Goal: Task Accomplishment & Management: Use online tool/utility

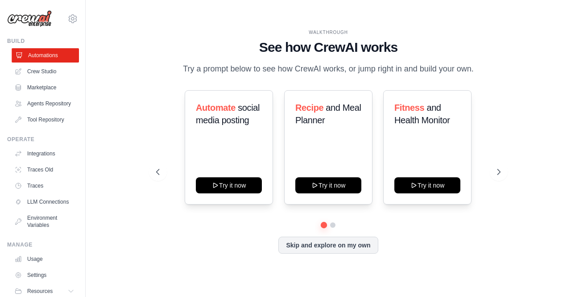
click at [44, 56] on link "Automations" at bounding box center [45, 55] width 67 height 14
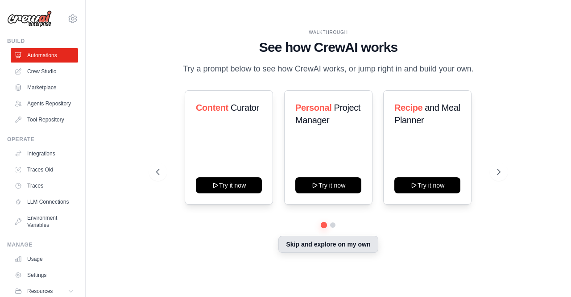
click at [328, 245] on button "Skip and explore on my own" at bounding box center [328, 244] width 100 height 17
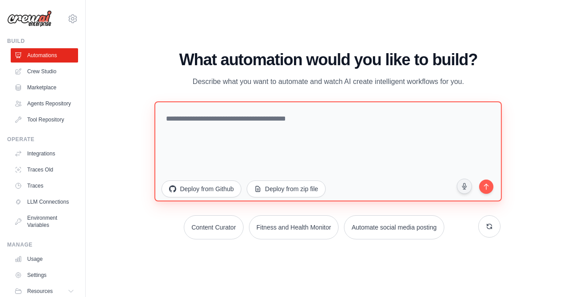
click at [212, 129] on textarea at bounding box center [329, 151] width 348 height 100
click at [259, 121] on textarea "**********" at bounding box center [329, 151] width 348 height 100
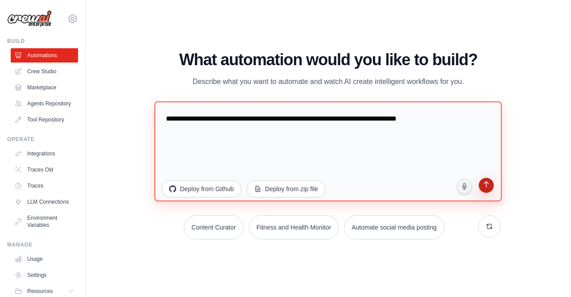
type textarea "**********"
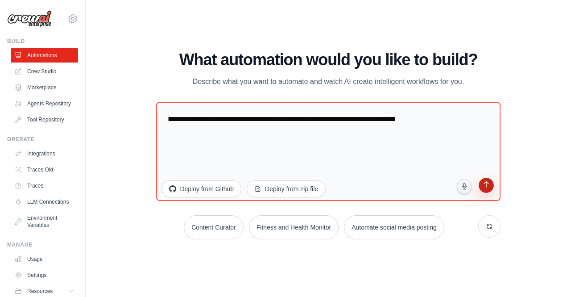
click at [490, 191] on button "submit" at bounding box center [485, 186] width 17 height 17
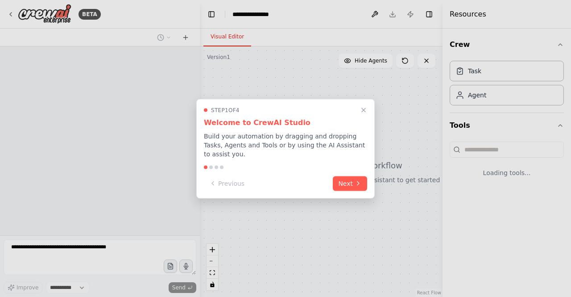
select select "****"
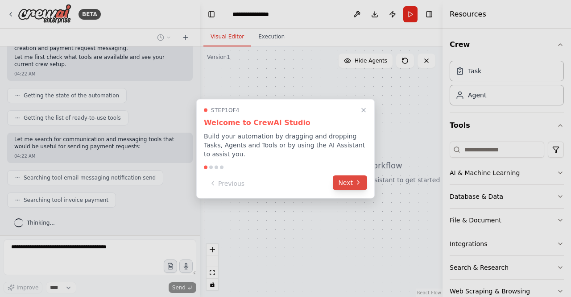
scroll to position [102, 0]
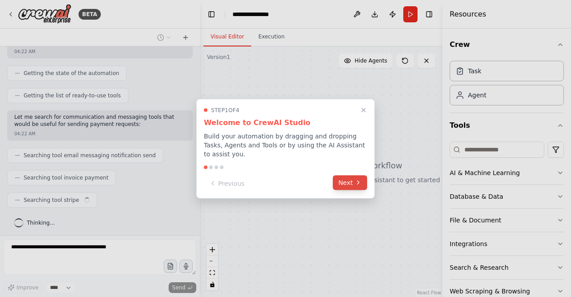
click at [350, 177] on button "Next" at bounding box center [350, 182] width 34 height 15
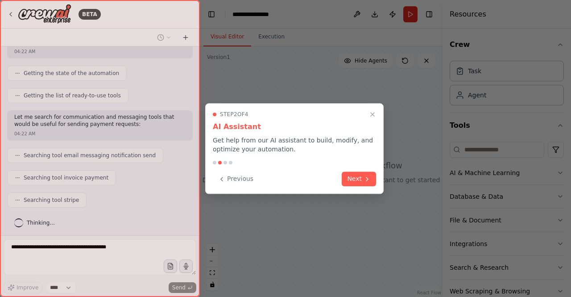
click at [350, 177] on button "Next" at bounding box center [359, 178] width 34 height 15
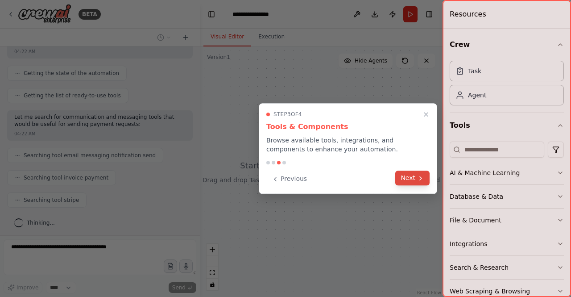
click at [406, 174] on button "Next" at bounding box center [412, 177] width 34 height 15
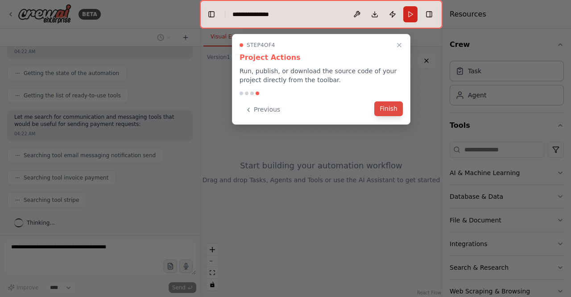
click at [390, 115] on button "Finish" at bounding box center [388, 108] width 29 height 15
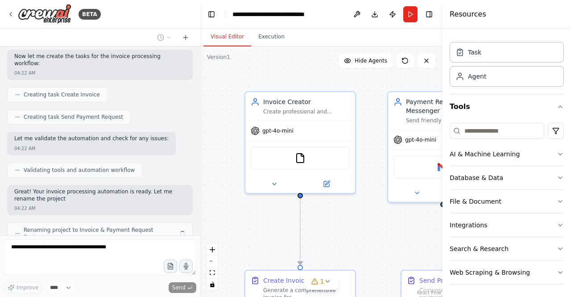
scroll to position [427, 0]
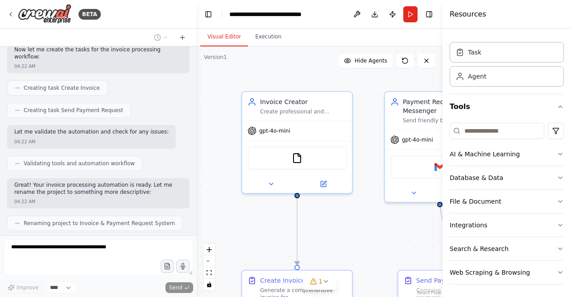
drag, startPoint x: 197, startPoint y: 202, endPoint x: 196, endPoint y: 194, distance: 8.5
click at [196, 194] on div "BETA I want make a invoice process system where i can send msg to my friend for…" at bounding box center [285, 148] width 571 height 297
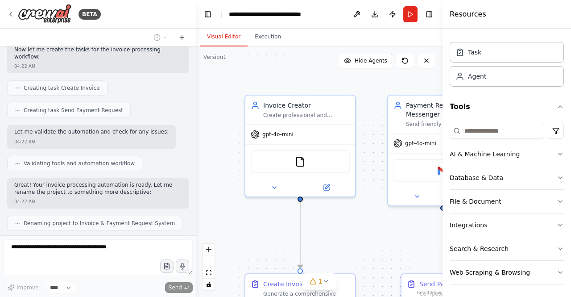
drag, startPoint x: 196, startPoint y: 194, endPoint x: 202, endPoint y: 194, distance: 5.4
click at [202, 194] on div ".deletable-edge-delete-btn { width: 20px; height: 20px; border: 0px solid #ffff…" at bounding box center [319, 171] width 246 height 250
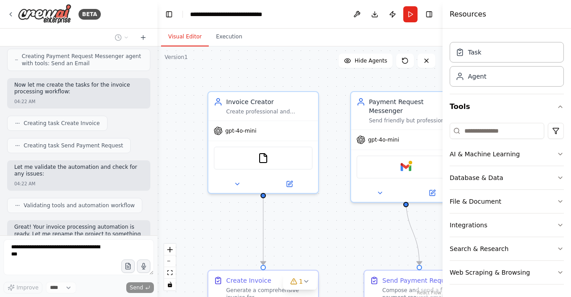
scroll to position [470, 0]
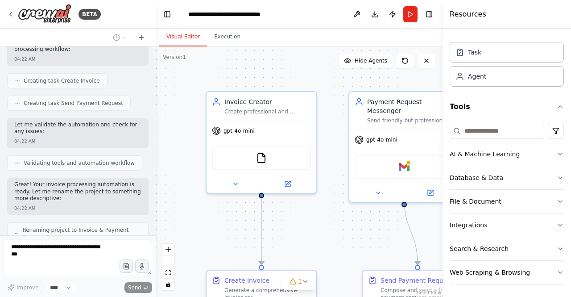
drag, startPoint x: 195, startPoint y: 157, endPoint x: 152, endPoint y: 154, distance: 43.0
click at [152, 154] on div at bounding box center [154, 148] width 4 height 297
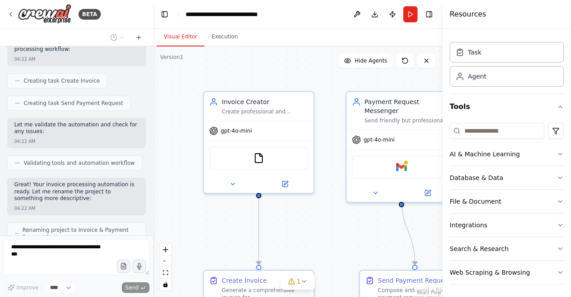
scroll to position [477, 0]
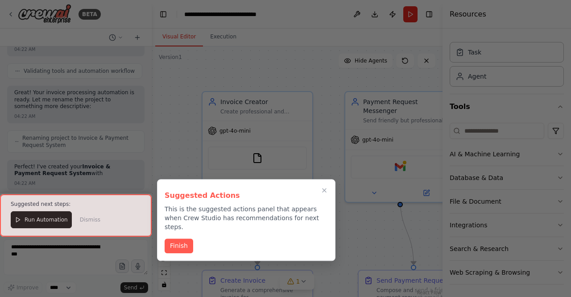
click at [146, 199] on div "BETA I want make a invoice process system where i can send msg to my friend for…" at bounding box center [285, 148] width 571 height 297
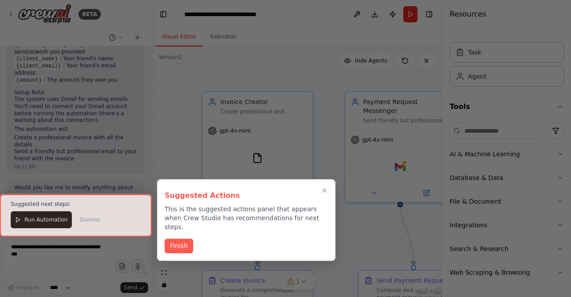
scroll to position [822, 0]
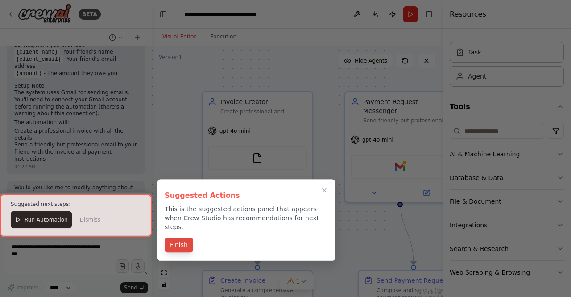
click at [179, 237] on button "Finish" at bounding box center [179, 244] width 29 height 15
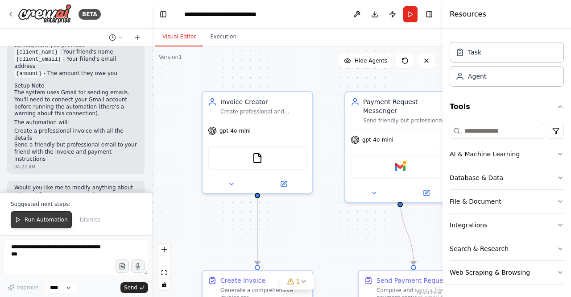
click at [49, 223] on span "Run Automation" at bounding box center [46, 219] width 43 height 7
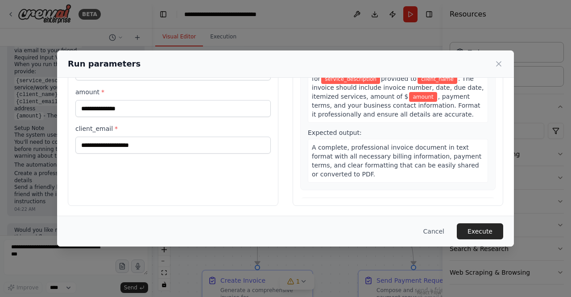
scroll to position [0, 0]
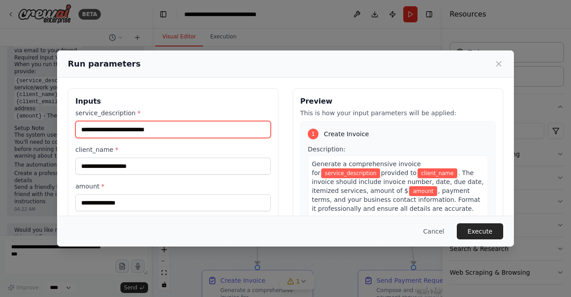
click at [155, 127] on input "service_description *" at bounding box center [172, 129] width 195 height 17
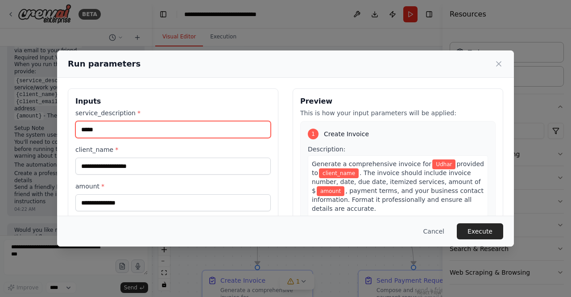
type input "*****"
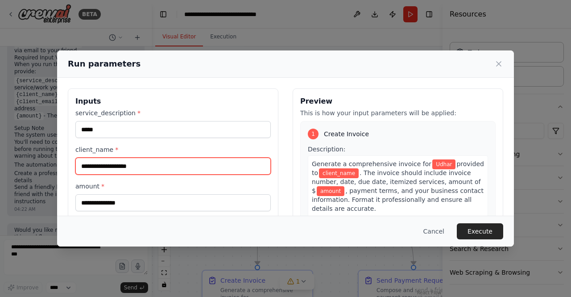
click at [158, 165] on input "client_name *" at bounding box center [172, 166] width 195 height 17
type input "*******"
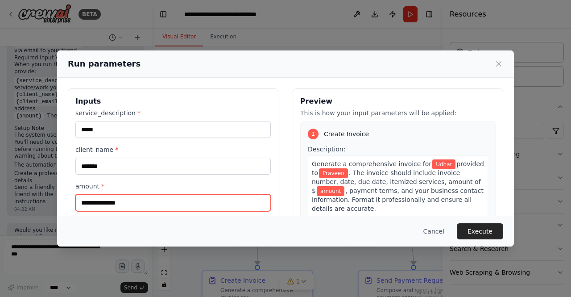
click at [146, 199] on input "amount *" at bounding box center [172, 202] width 195 height 17
type input "**"
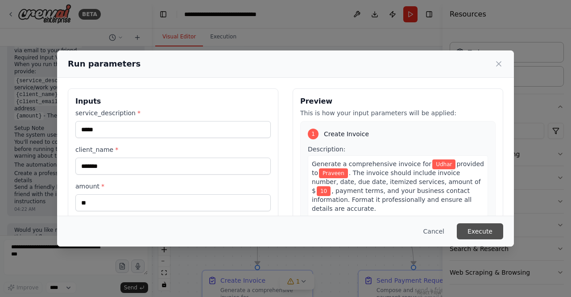
click at [473, 230] on button "Execute" at bounding box center [480, 231] width 46 height 16
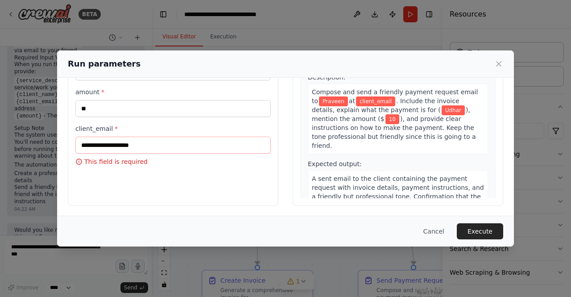
scroll to position [152, 0]
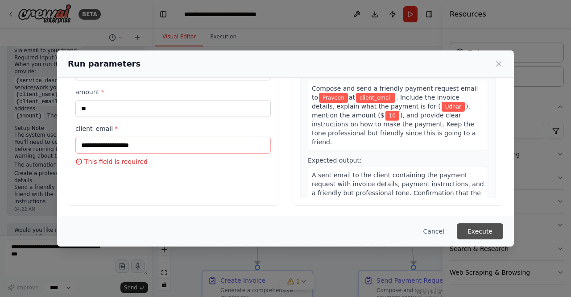
click at [483, 231] on button "Execute" at bounding box center [480, 231] width 46 height 16
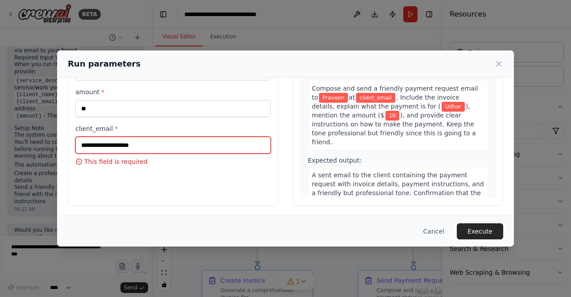
click at [161, 147] on input "client_email *" at bounding box center [172, 145] width 195 height 17
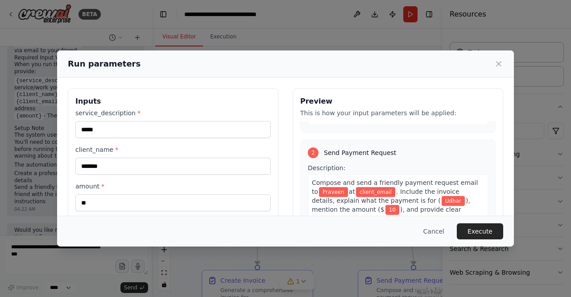
scroll to position [94, 0]
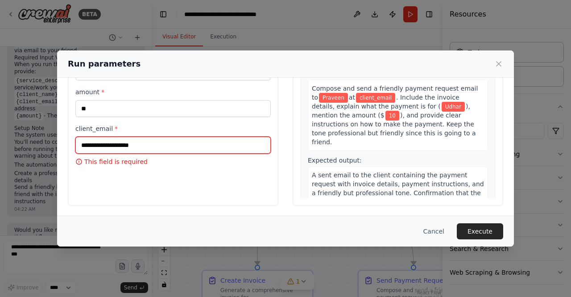
click at [196, 149] on input "client_email *" at bounding box center [172, 145] width 195 height 17
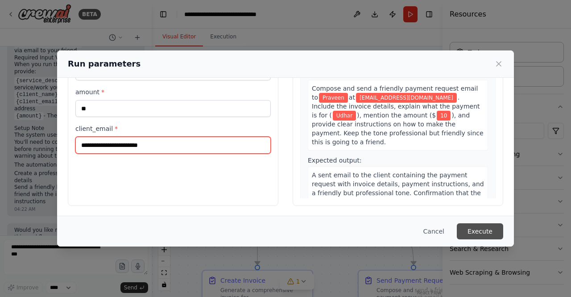
type input "**********"
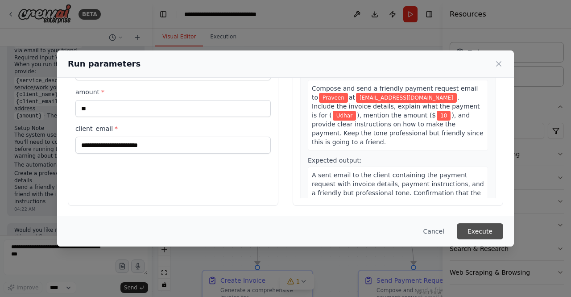
click at [477, 225] on button "Execute" at bounding box center [480, 231] width 46 height 16
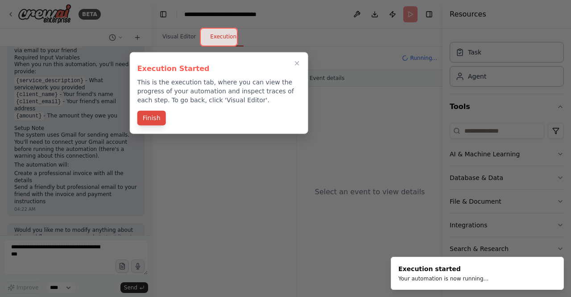
click at [161, 116] on button "Finish" at bounding box center [151, 118] width 29 height 15
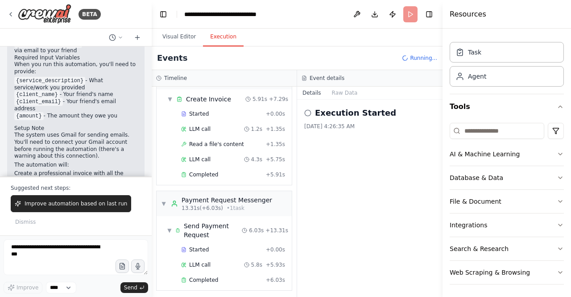
scroll to position [822, 0]
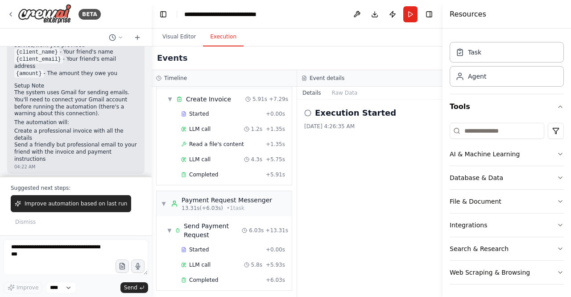
click at [307, 111] on icon at bounding box center [307, 112] width 7 height 7
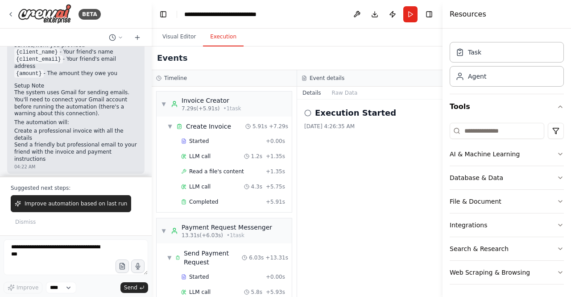
scroll to position [27, 0]
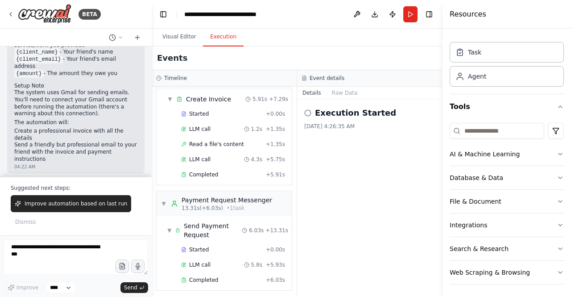
click at [112, 220] on div "Improve automation based on last run Dismiss" at bounding box center [76, 211] width 130 height 33
click at [148, 165] on div "BETA I want make a invoice process system where i can send msg to my friend for…" at bounding box center [285, 148] width 571 height 297
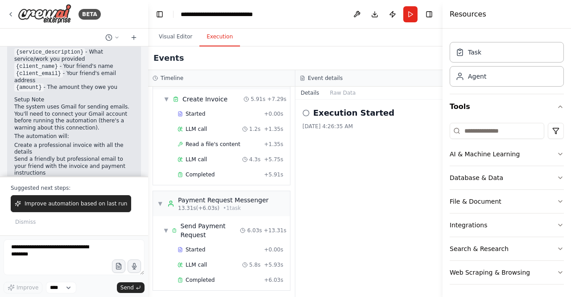
click at [148, 165] on div "▼ Invoice Creator 7.29s (+5.91s) • 1 task ▼ Create Invoice 5.91s + 7.29s Starte…" at bounding box center [221, 192] width 147 height 210
click at [142, 156] on div "I want make a invoice process system where i can send msg to my friend for Mone…" at bounding box center [74, 111] width 148 height 130
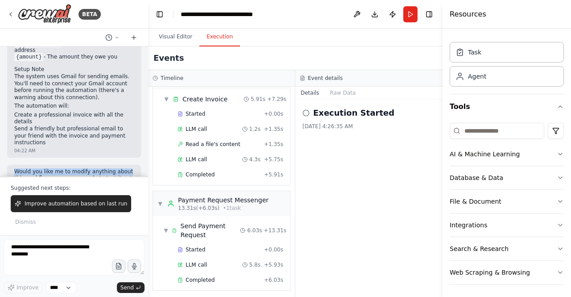
scroll to position [0, 0]
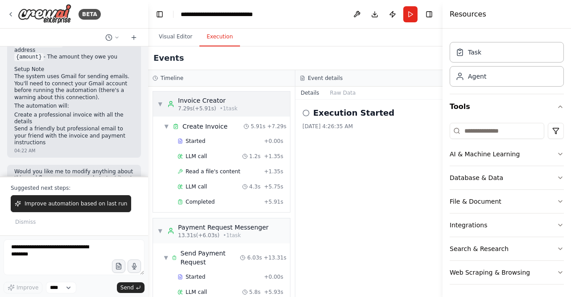
click at [161, 107] on span "▼" at bounding box center [160, 103] width 5 height 7
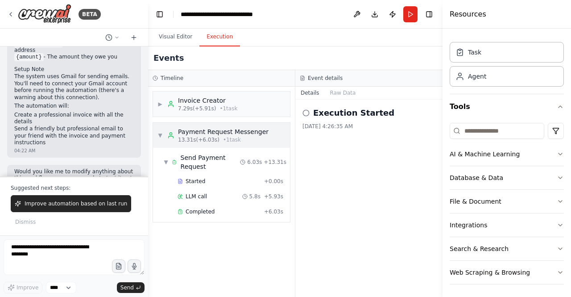
click at [161, 132] on span "▼" at bounding box center [160, 135] width 5 height 7
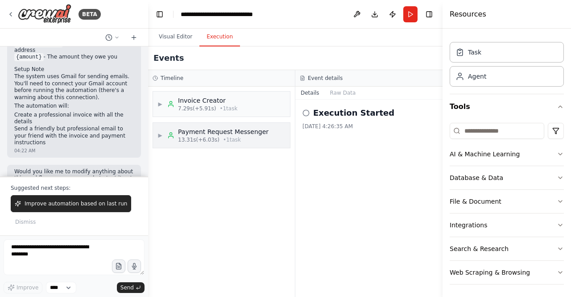
click at [161, 132] on span "▶" at bounding box center [160, 135] width 5 height 7
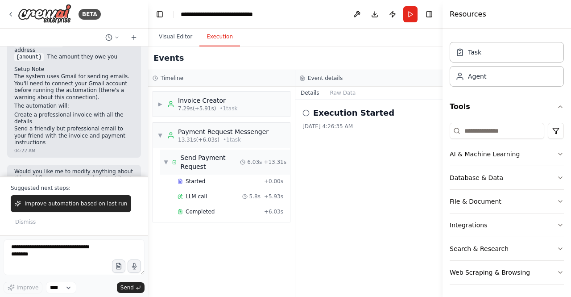
click at [198, 159] on div "Send Payment Request" at bounding box center [211, 162] width 60 height 18
click at [552, 148] on button "AI & Machine Learning" at bounding box center [507, 153] width 114 height 23
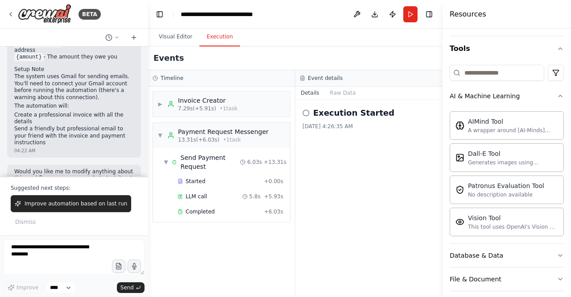
scroll to position [75, 0]
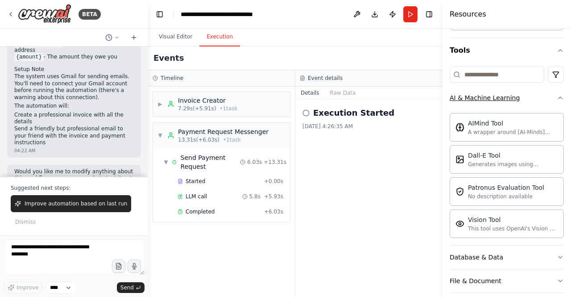
click at [554, 102] on button "AI & Machine Learning" at bounding box center [507, 97] width 114 height 23
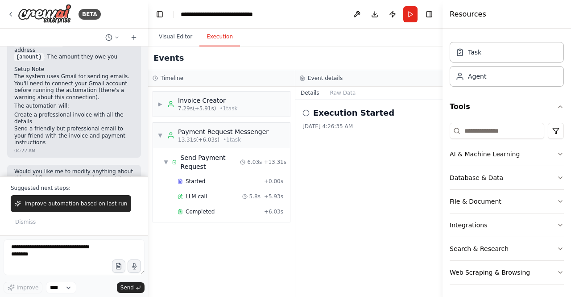
scroll to position [0, 0]
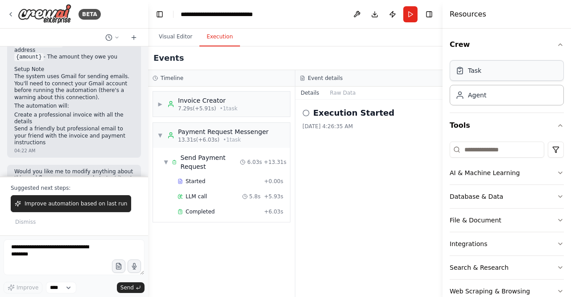
click at [507, 76] on div "Task" at bounding box center [507, 70] width 114 height 21
click at [500, 100] on div "Agent" at bounding box center [507, 94] width 114 height 21
click at [341, 190] on div "Execution Started 9/22/2025, 4:26:35 AM" at bounding box center [368, 198] width 147 height 197
click at [171, 36] on button "Visual Editor" at bounding box center [176, 37] width 48 height 19
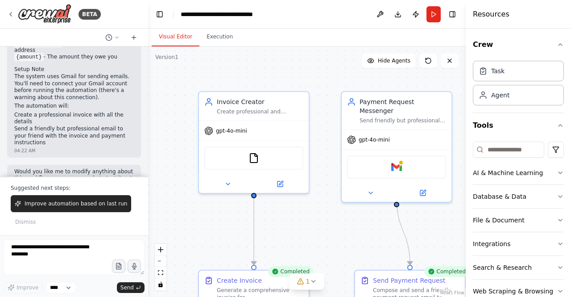
drag, startPoint x: 444, startPoint y: 74, endPoint x: 571, endPoint y: 71, distance: 127.2
click at [571, 71] on div "Resources Crew Task Agent Tools AI & Machine Learning Database & Data File & Do…" at bounding box center [518, 148] width 105 height 297
click at [431, 224] on div ".deletable-edge-delete-btn { width: 20px; height: 20px; border: 0px solid #ffff…" at bounding box center [307, 171] width 318 height 250
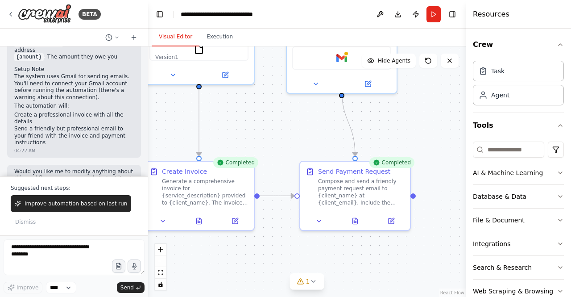
drag, startPoint x: 431, startPoint y: 224, endPoint x: 377, endPoint y: 115, distance: 121.7
click at [377, 115] on div ".deletable-edge-delete-btn { width: 20px; height: 20px; border: 0px solid #ffff…" at bounding box center [307, 171] width 318 height 250
click at [363, 219] on button at bounding box center [356, 219] width 38 height 11
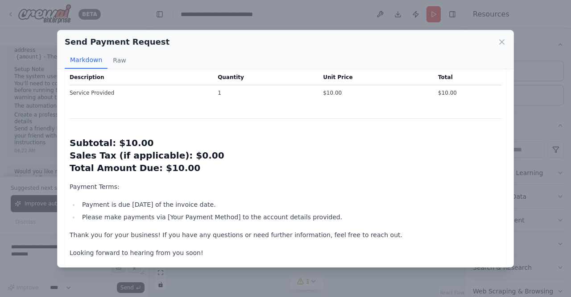
scroll to position [372, 0]
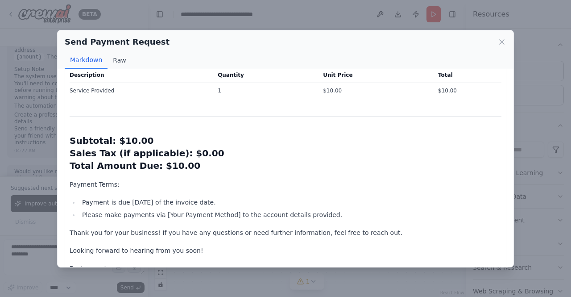
click at [112, 60] on button "Raw" at bounding box center [120, 60] width 24 height 17
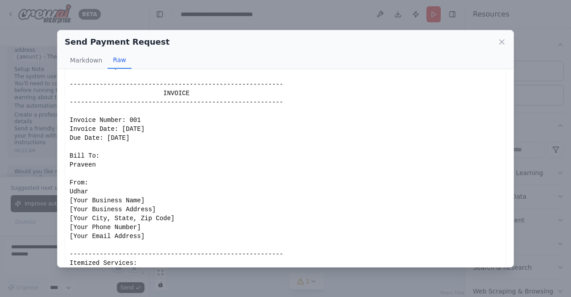
scroll to position [147, 0]
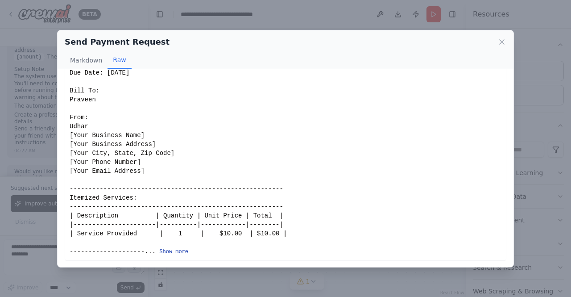
click at [174, 254] on button "Show more" at bounding box center [173, 251] width 29 height 7
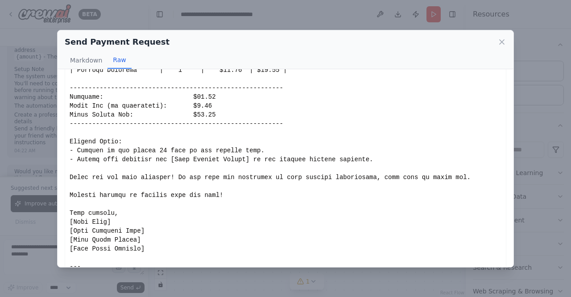
scroll to position [343, 0]
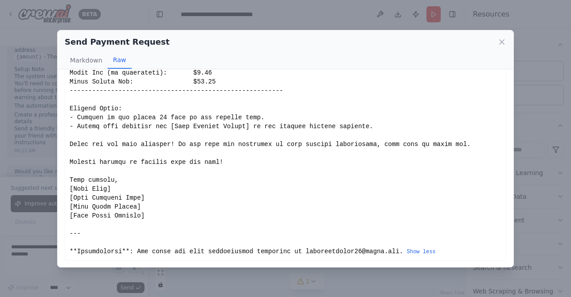
click at [501, 47] on div "Send Payment Request" at bounding box center [286, 42] width 442 height 12
drag, startPoint x: 503, startPoint y: 38, endPoint x: 501, endPoint y: 44, distance: 6.8
click at [501, 44] on icon at bounding box center [502, 41] width 9 height 9
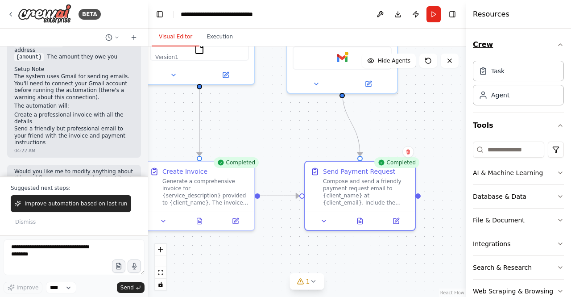
click at [501, 44] on button "Crew" at bounding box center [518, 44] width 91 height 25
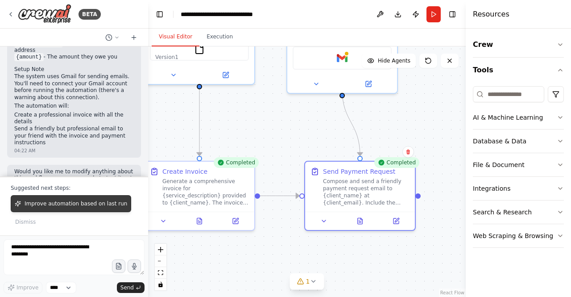
click at [30, 212] on button "Improve automation based on last run" at bounding box center [71, 203] width 120 height 17
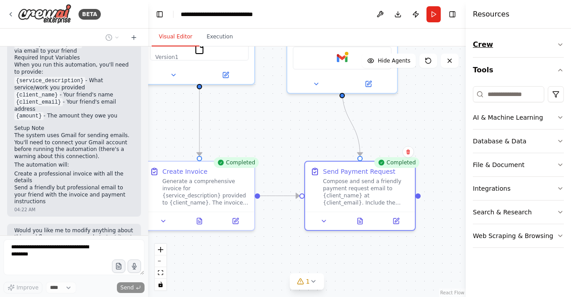
scroll to position [817, 0]
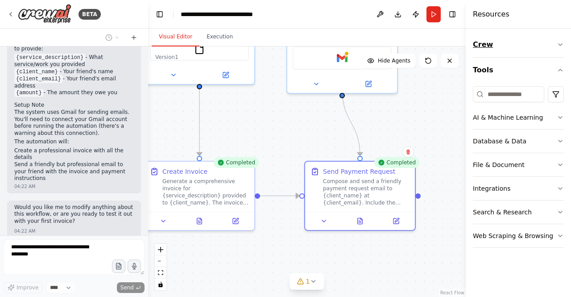
click at [558, 43] on icon "button" at bounding box center [560, 44] width 7 height 7
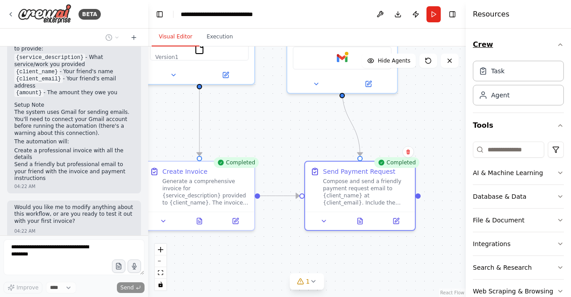
click at [558, 43] on div "Crew Task Agent Tools AI & Machine Learning Database & Data File & Document Int…" at bounding box center [518, 163] width 105 height 268
click at [557, 122] on icon "button" at bounding box center [560, 125] width 7 height 7
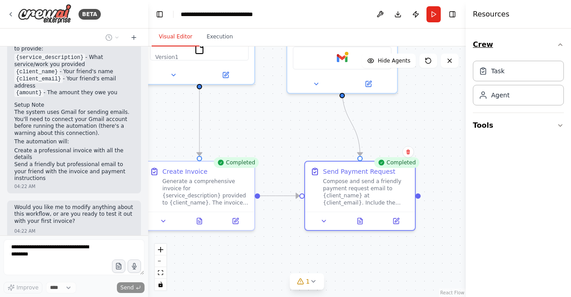
click at [562, 47] on icon "button" at bounding box center [560, 44] width 7 height 7
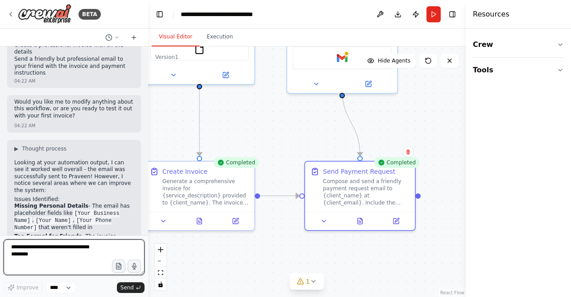
scroll to position [1102, 0]
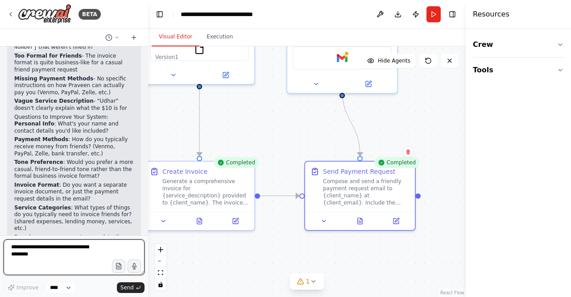
click at [85, 251] on textarea at bounding box center [74, 257] width 141 height 36
type textarea "**********"
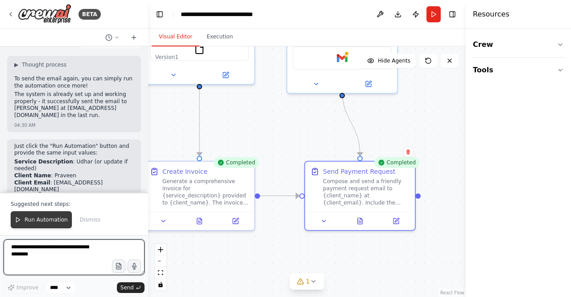
scroll to position [1366, 0]
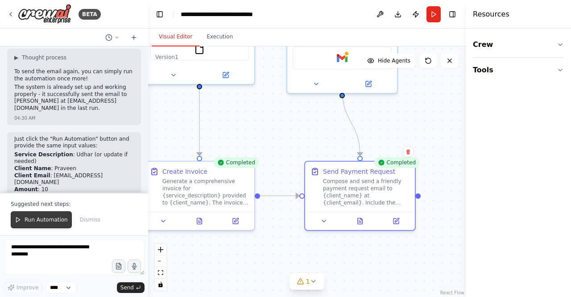
click at [50, 222] on span "Run Automation" at bounding box center [46, 219] width 43 height 7
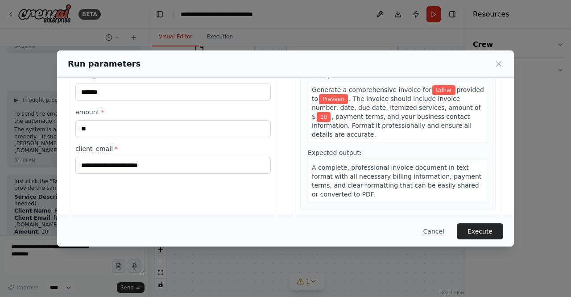
scroll to position [94, 0]
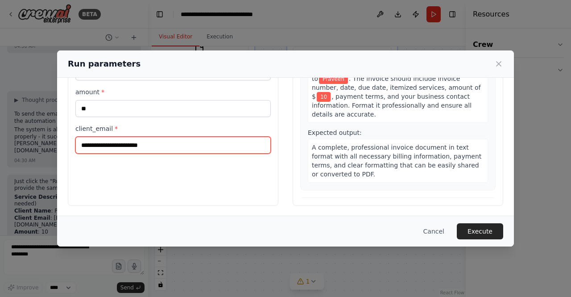
click at [199, 141] on input "**********" at bounding box center [172, 145] width 195 height 17
click at [132, 146] on input "**********" at bounding box center [172, 145] width 195 height 17
type input "**********"
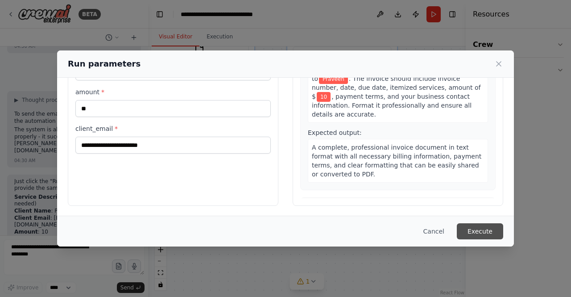
click at [485, 227] on button "Execute" at bounding box center [480, 231] width 46 height 16
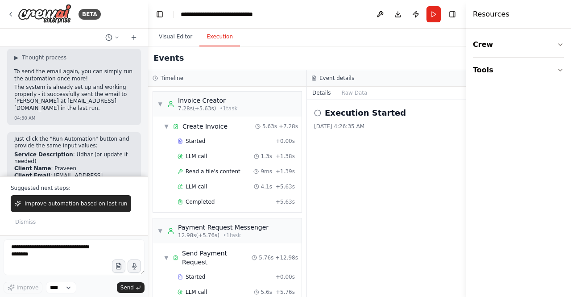
scroll to position [18, 0]
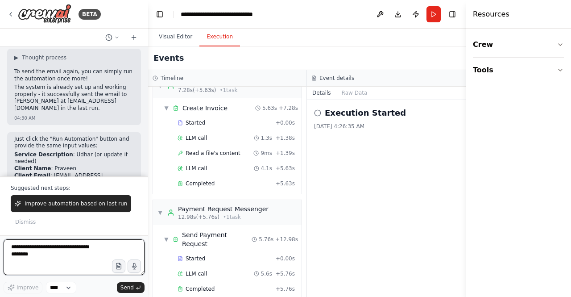
click at [58, 250] on textarea at bounding box center [74, 257] width 141 height 36
type textarea "**********"
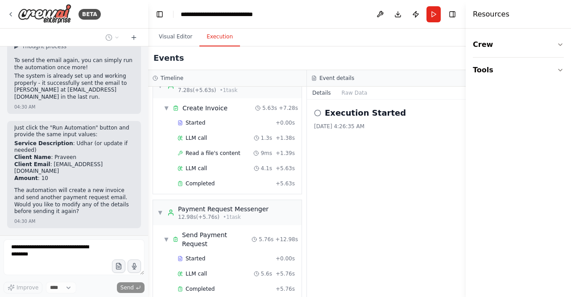
scroll to position [0, 0]
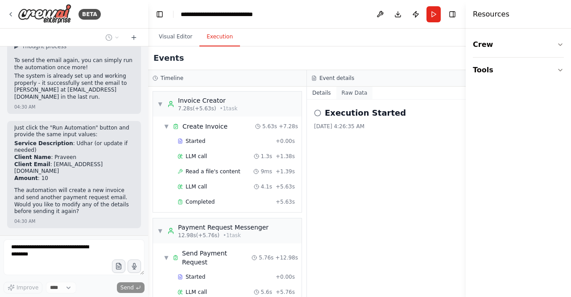
click at [352, 96] on button "Raw Data" at bounding box center [354, 93] width 37 height 12
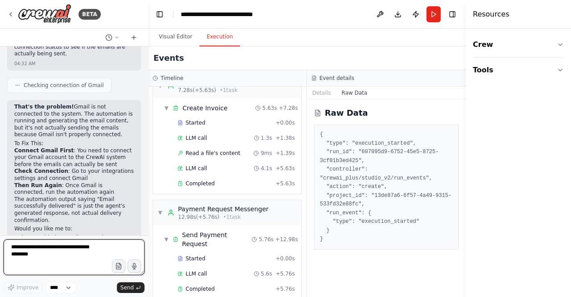
scroll to position [1632, 0]
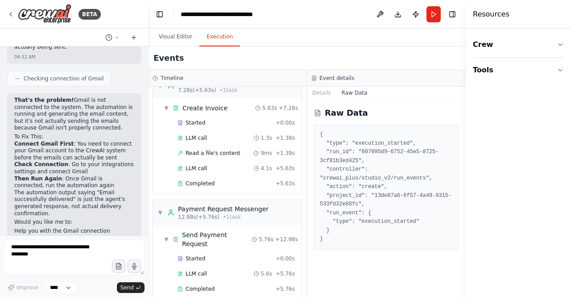
drag, startPoint x: 141, startPoint y: 219, endPoint x: 141, endPoint y: 206, distance: 12.5
click at [141, 206] on div "I want make a invoice process system where i can send msg to my friend for Mone…" at bounding box center [74, 140] width 148 height 189
click at [79, 250] on textarea at bounding box center [74, 257] width 141 height 36
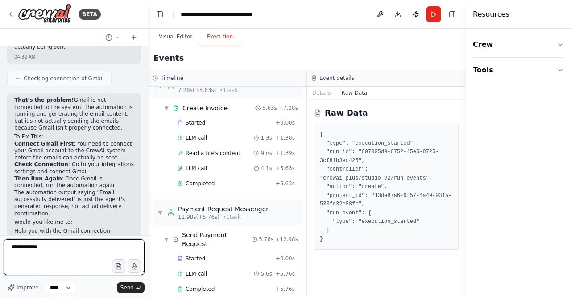
type textarea "**********"
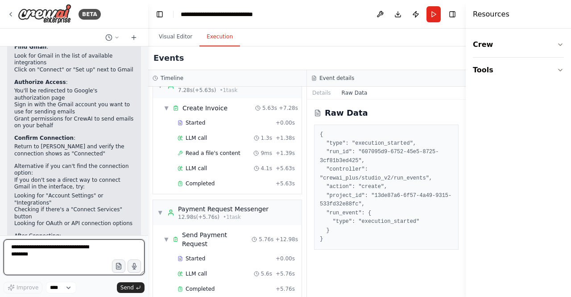
scroll to position [2006, 0]
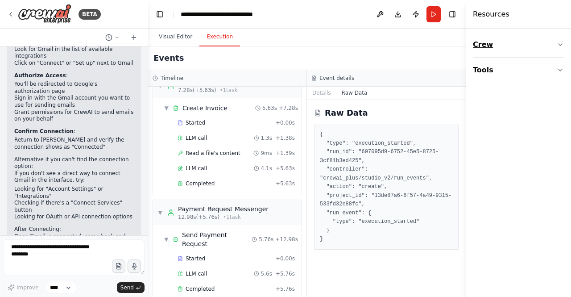
click at [558, 42] on icon "button" at bounding box center [560, 44] width 7 height 7
click at [515, 92] on div "Agent" at bounding box center [518, 94] width 91 height 21
click at [504, 72] on div "Task" at bounding box center [518, 70] width 91 height 21
click at [561, 116] on button "Tools" at bounding box center [518, 125] width 91 height 25
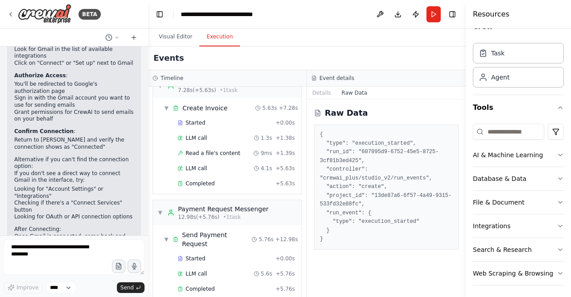
scroll to position [19, 0]
click at [557, 222] on icon "button" at bounding box center [560, 224] width 7 height 7
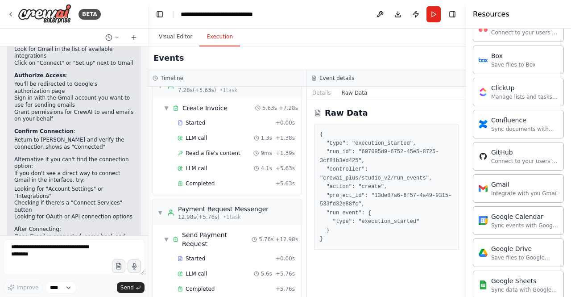
scroll to position [249, 0]
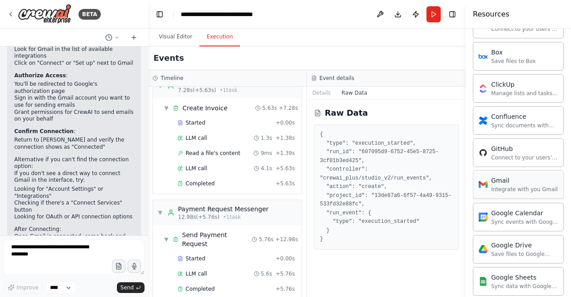
click at [534, 186] on div "Integrate with you Gmail" at bounding box center [524, 189] width 66 height 7
click at [498, 181] on div "Gmail" at bounding box center [524, 180] width 66 height 9
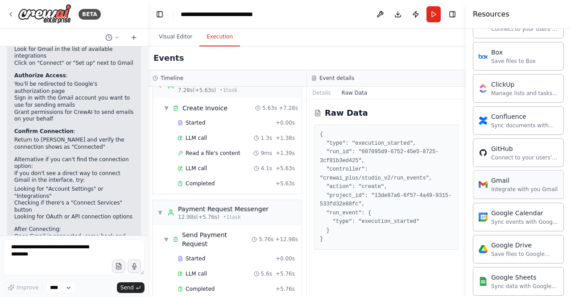
click at [498, 181] on div "Gmail" at bounding box center [524, 180] width 66 height 9
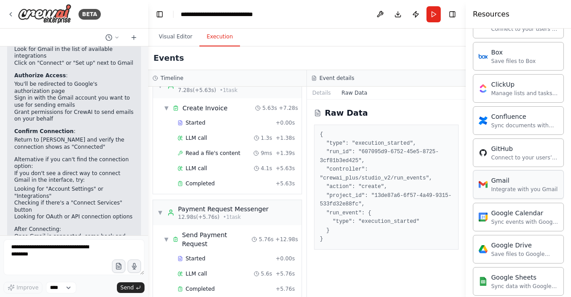
click at [498, 181] on div "Gmail" at bounding box center [524, 180] width 66 height 9
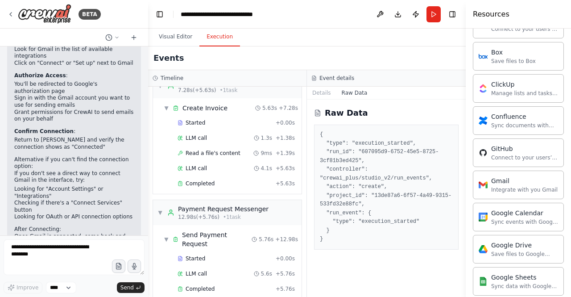
drag, startPoint x: 562, startPoint y: 124, endPoint x: 571, endPoint y: 99, distance: 26.5
click at [571, 99] on div "Crew Task Agent Tools AI & Machine Learning Database & Data File & Document Int…" at bounding box center [518, 163] width 105 height 268
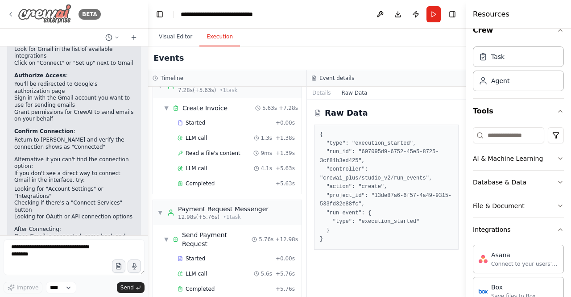
click at [8, 14] on icon at bounding box center [10, 14] width 7 height 7
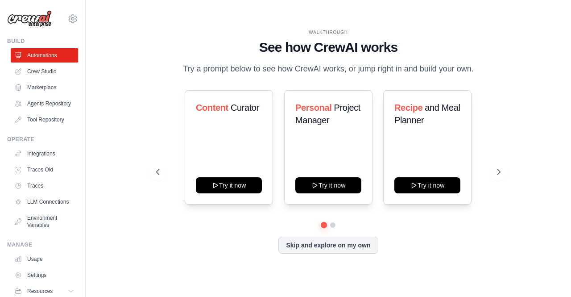
click at [43, 15] on img at bounding box center [29, 18] width 45 height 17
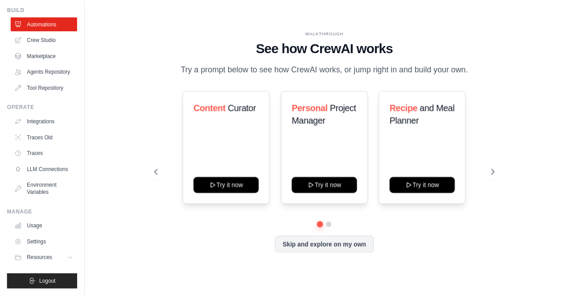
scroll to position [46, 0]
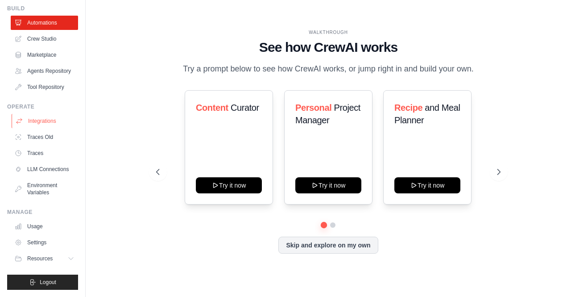
click at [43, 118] on link "Integrations" at bounding box center [45, 121] width 67 height 14
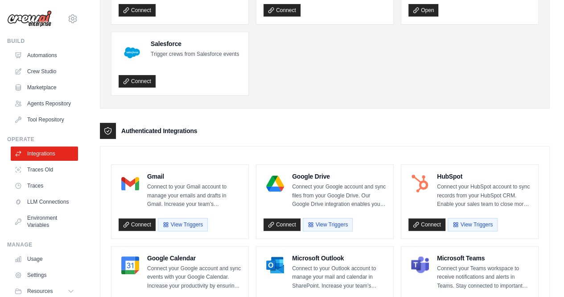
scroll to position [110, 0]
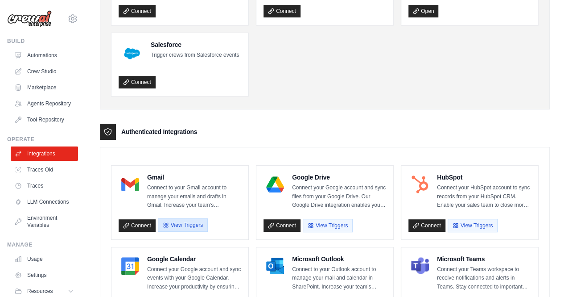
click at [183, 224] on button "View Triggers" at bounding box center [183, 224] width 50 height 13
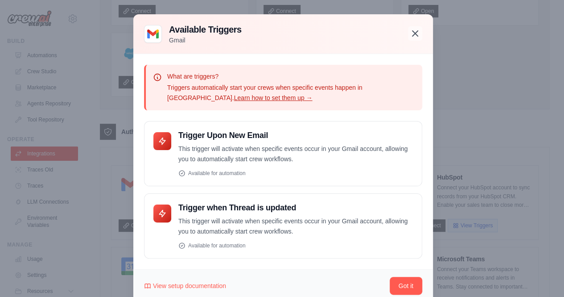
click at [412, 36] on icon "button" at bounding box center [415, 33] width 11 height 11
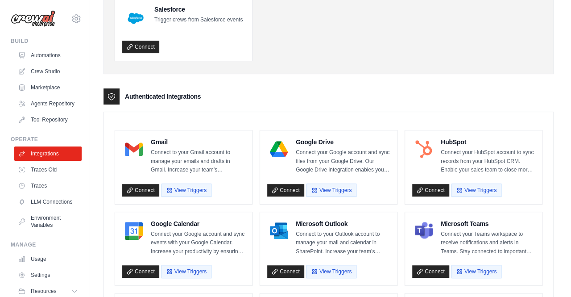
scroll to position [0, 0]
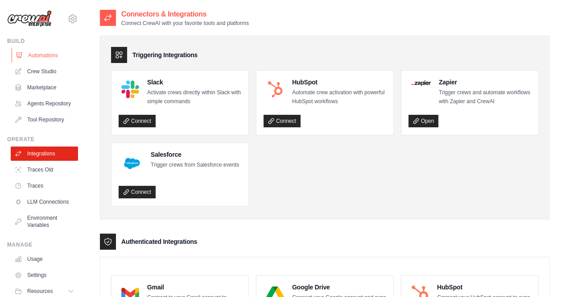
click at [36, 58] on link "Automations" at bounding box center [45, 55] width 67 height 14
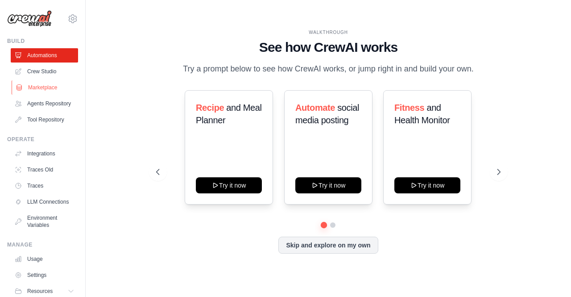
click at [46, 90] on link "Marketplace" at bounding box center [45, 87] width 67 height 14
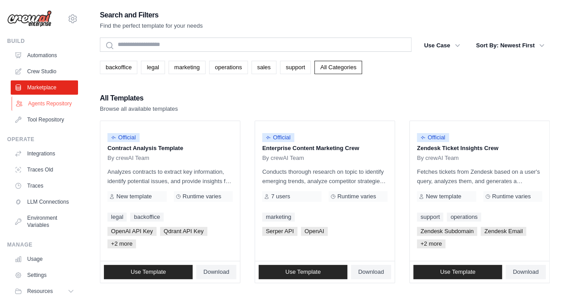
click at [44, 102] on link "Agents Repository" at bounding box center [45, 103] width 67 height 14
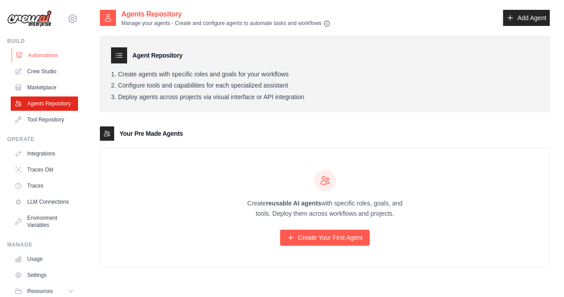
click at [39, 53] on link "Automations" at bounding box center [45, 55] width 67 height 14
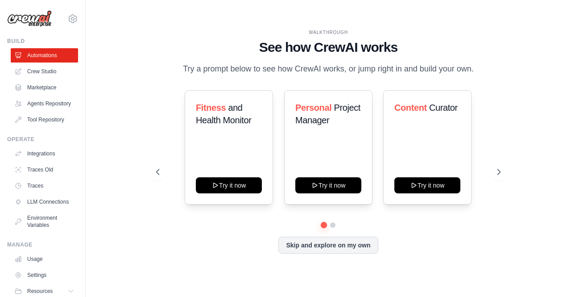
drag, startPoint x: 79, startPoint y: 87, endPoint x: 76, endPoint y: 50, distance: 38.1
click at [24, 50] on link "Automations" at bounding box center [45, 55] width 67 height 14
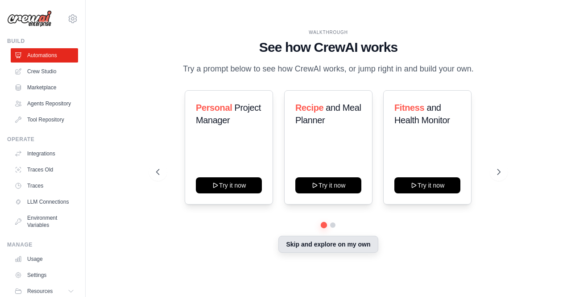
click at [313, 247] on button "Skip and explore on my own" at bounding box center [328, 244] width 100 height 17
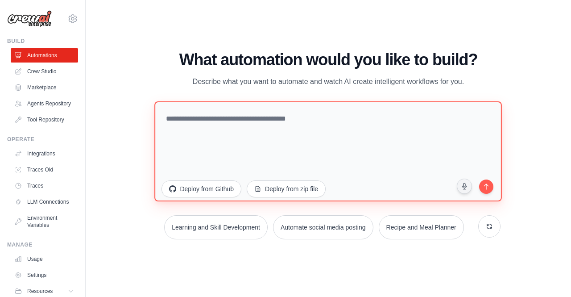
click at [248, 130] on textarea at bounding box center [329, 151] width 348 height 100
click at [286, 115] on textarea "**********" at bounding box center [329, 151] width 348 height 100
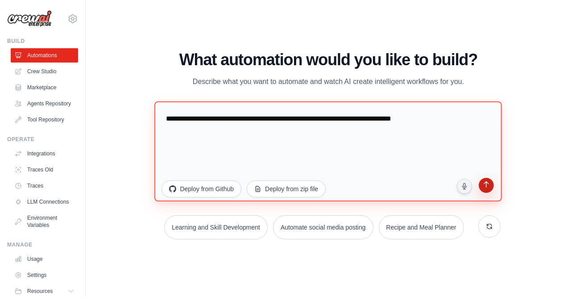
type textarea "**********"
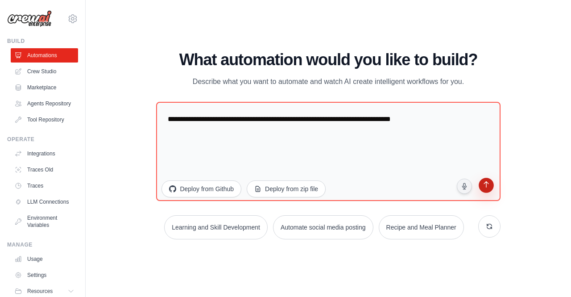
click at [485, 186] on icon "submit" at bounding box center [486, 185] width 8 height 8
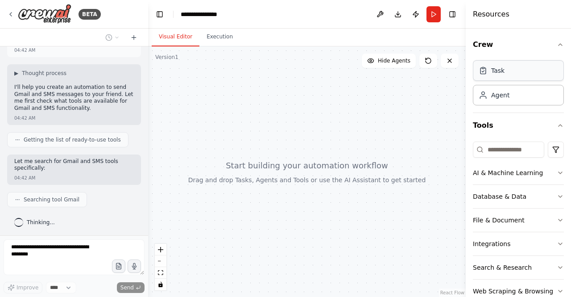
click at [504, 70] on div "Task" at bounding box center [518, 70] width 91 height 21
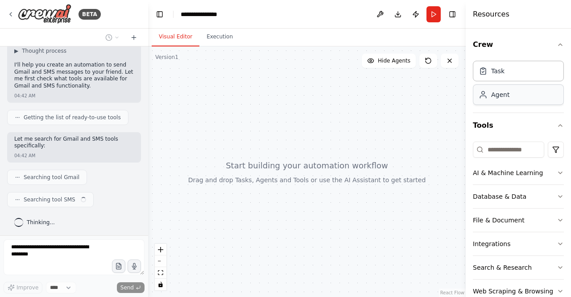
click at [521, 101] on div "Agent" at bounding box center [518, 94] width 91 height 21
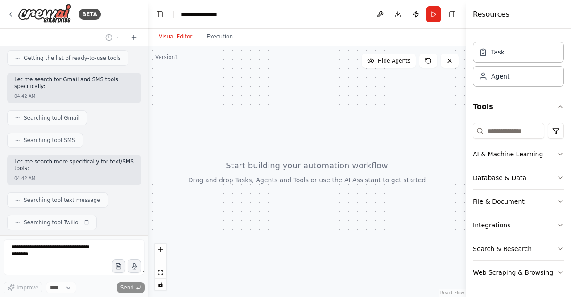
scroll to position [130, 0]
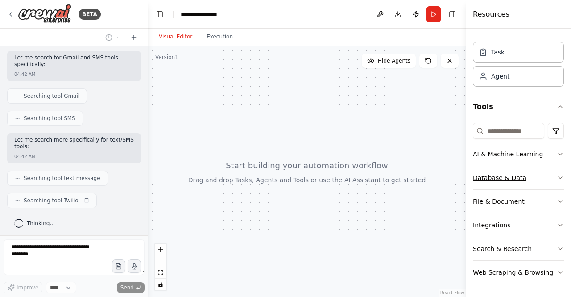
click at [548, 174] on button "Database & Data" at bounding box center [518, 177] width 91 height 23
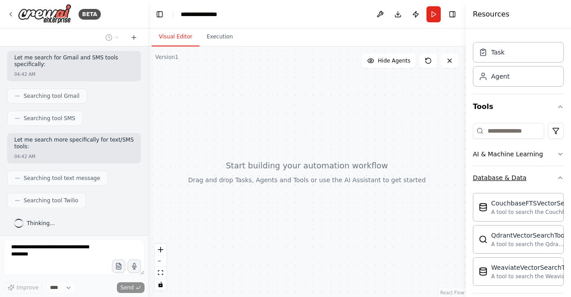
click at [557, 174] on icon "button" at bounding box center [560, 177] width 7 height 7
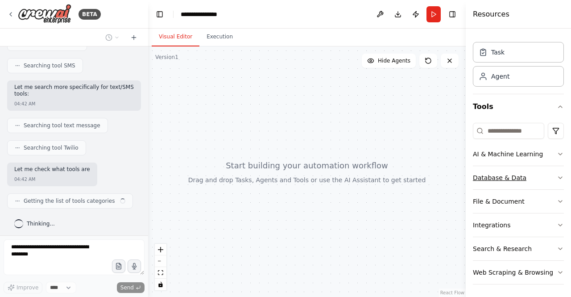
scroll to position [190, 0]
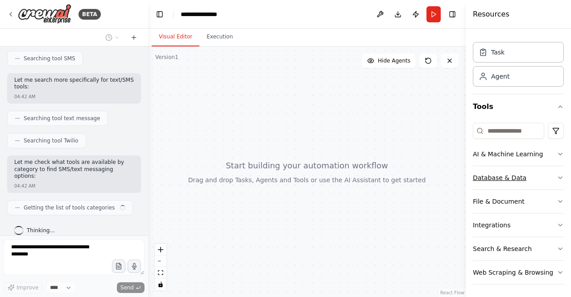
click at [557, 175] on icon "button" at bounding box center [560, 177] width 7 height 7
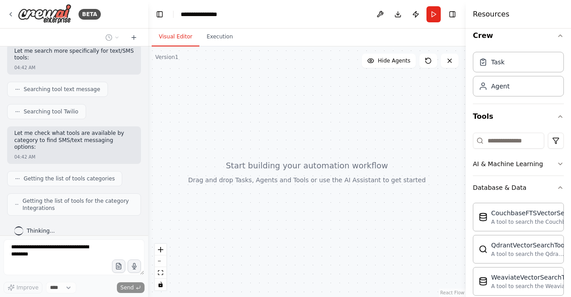
scroll to position [9, 0]
click at [559, 185] on div "Crew Task Agent Tools AI & Machine Learning Database & Data CouchbaseFTSVectorS…" at bounding box center [518, 163] width 105 height 268
click at [557, 187] on icon "button" at bounding box center [560, 187] width 7 height 7
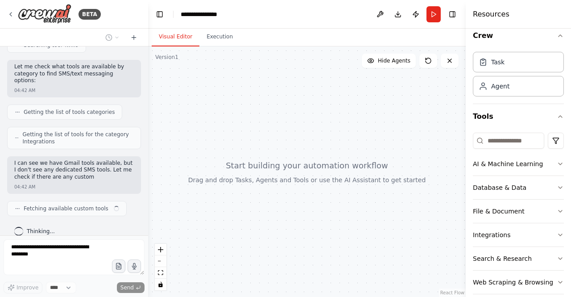
scroll to position [293, 0]
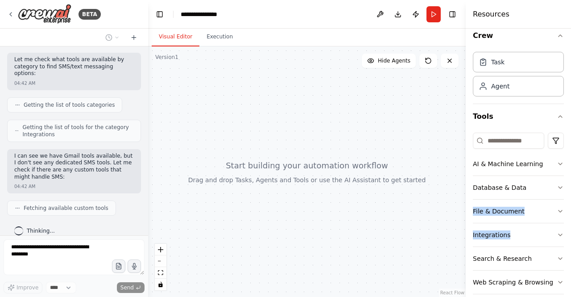
drag, startPoint x: 564, startPoint y: 190, endPoint x: 562, endPoint y: 224, distance: 34.4
click at [562, 224] on div "Crew Task Agent Tools AI & Machine Learning Database & Data File & Document Int…" at bounding box center [518, 163] width 105 height 268
drag, startPoint x: 562, startPoint y: 224, endPoint x: 569, endPoint y: 224, distance: 6.2
click at [569, 224] on div "Crew Task Agent Tools AI & Machine Learning Database & Data File & Document Int…" at bounding box center [518, 163] width 105 height 268
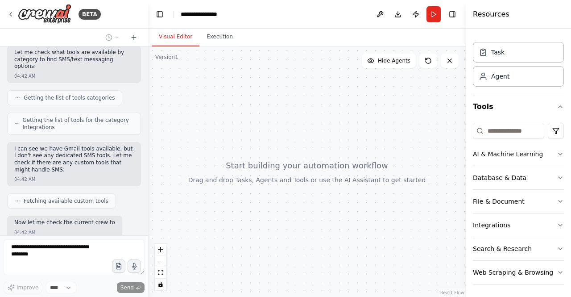
scroll to position [353, 0]
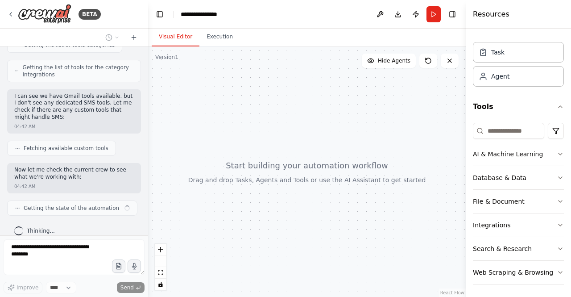
click at [557, 226] on icon "button" at bounding box center [560, 224] width 7 height 7
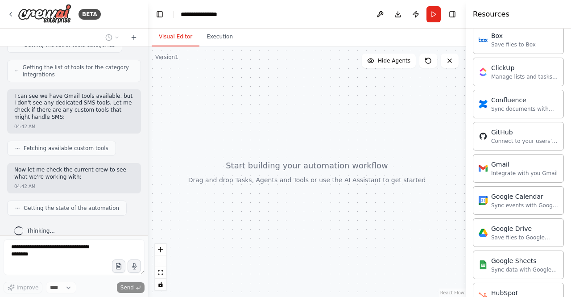
scroll to position [267, 0]
click at [533, 162] on div "Gmail" at bounding box center [524, 162] width 66 height 9
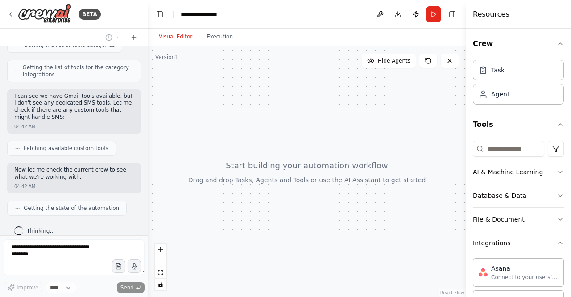
scroll to position [0, 0]
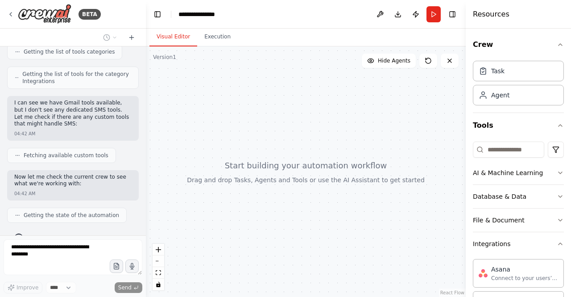
drag, startPoint x: 145, startPoint y: 182, endPoint x: 146, endPoint y: 100, distance: 82.6
click at [146, 100] on div "BETA I want to send a msg on Gmail and Text SMS to friend money every 1 date of…" at bounding box center [285, 148] width 571 height 297
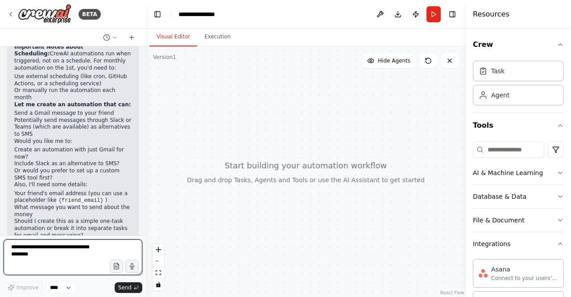
scroll to position [625, 0]
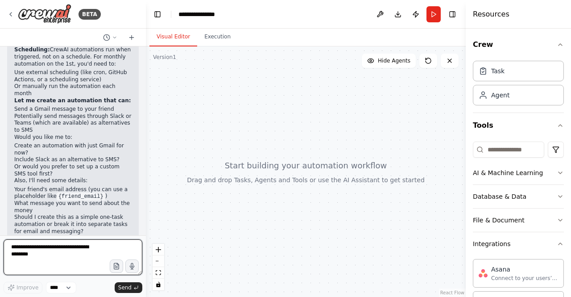
click at [77, 246] on textarea at bounding box center [73, 257] width 139 height 36
type textarea "**********"
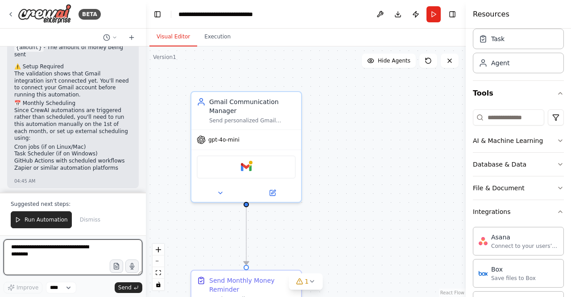
scroll to position [0, 0]
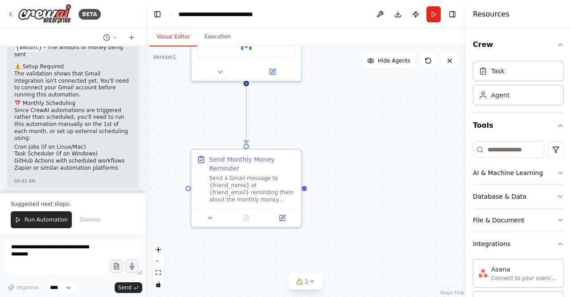
drag, startPoint x: 360, startPoint y: 181, endPoint x: 350, endPoint y: 107, distance: 74.3
click at [350, 107] on div ".deletable-edge-delete-btn { width: 20px; height: 20px; border: 0px solid #ffff…" at bounding box center [306, 171] width 320 height 250
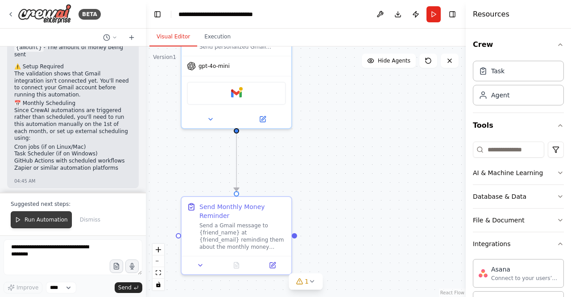
click at [19, 217] on button "Run Automation" at bounding box center [41, 219] width 61 height 17
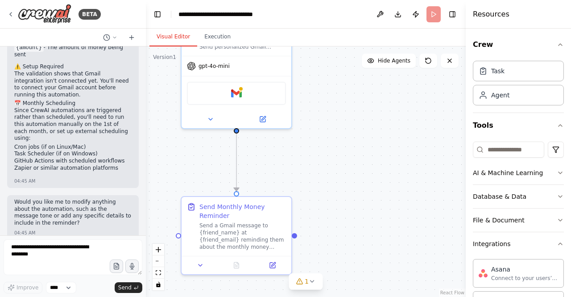
scroll to position [1175, 0]
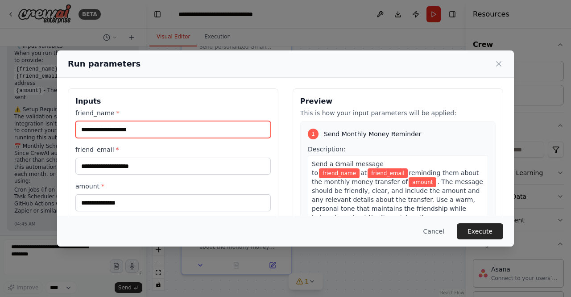
click at [147, 129] on input "friend_name *" at bounding box center [172, 129] width 195 height 17
type input "****"
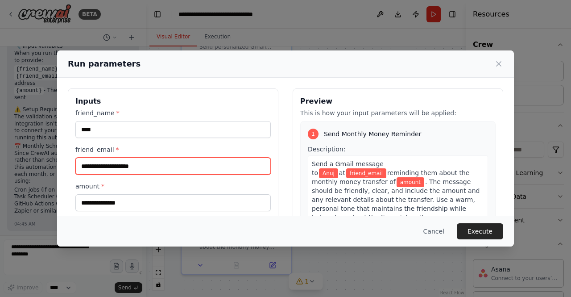
click at [132, 161] on input "friend_email *" at bounding box center [172, 166] width 195 height 17
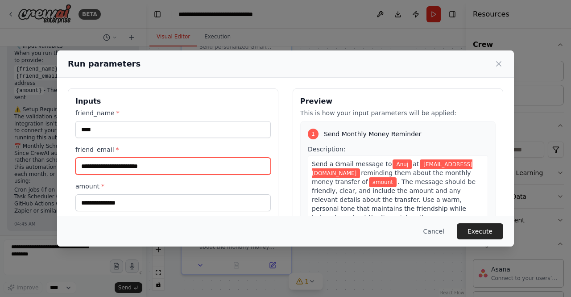
type input "**********"
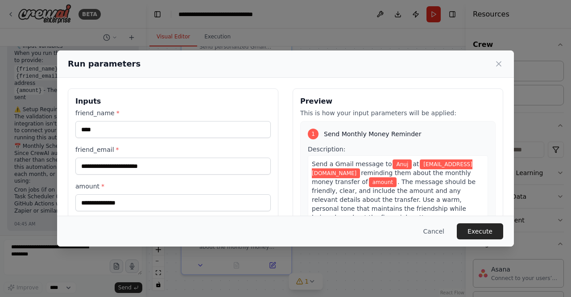
click at [132, 191] on div "amount *" at bounding box center [172, 196] width 195 height 29
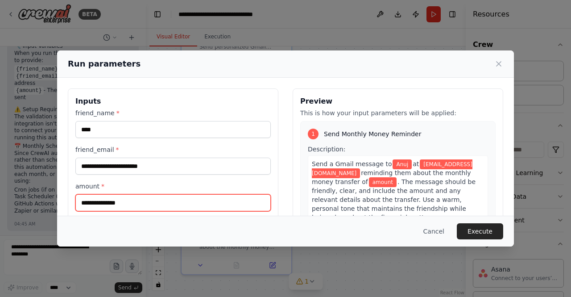
click at [125, 208] on input "amount *" at bounding box center [172, 202] width 195 height 17
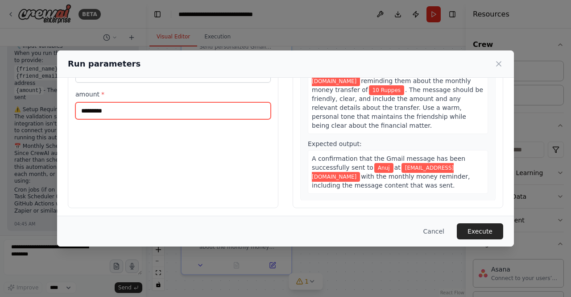
scroll to position [94, 0]
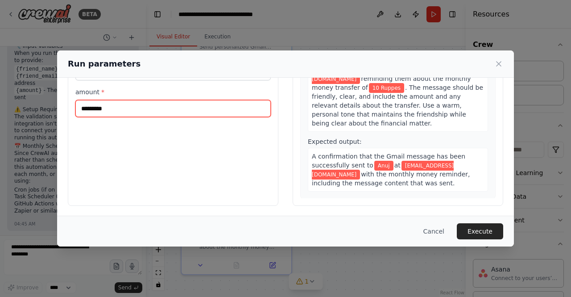
click at [104, 109] on input "*********" at bounding box center [172, 108] width 195 height 17
type input "*********"
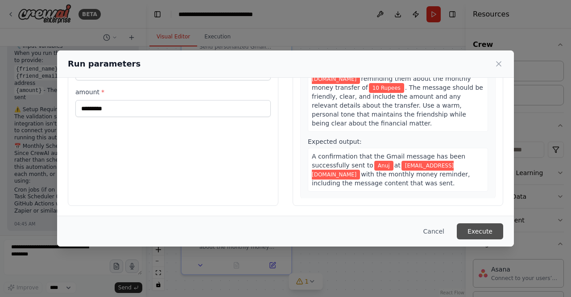
click at [495, 232] on button "Execute" at bounding box center [480, 231] width 46 height 16
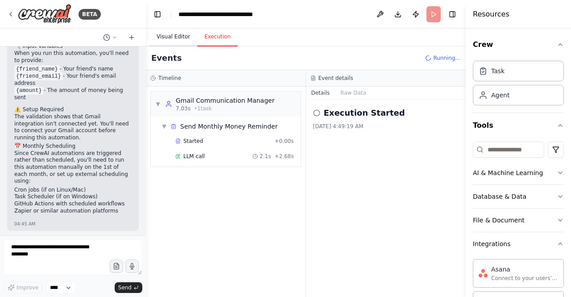
scroll to position [1218, 0]
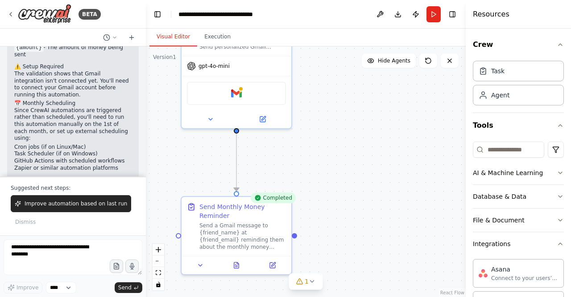
click at [169, 41] on button "Visual Editor" at bounding box center [173, 37] width 48 height 19
click at [241, 236] on div "Send a Gmail message to {friend_name} at {friend_email} reminding them about th…" at bounding box center [242, 234] width 87 height 29
drag, startPoint x: 295, startPoint y: 237, endPoint x: 330, endPoint y: 252, distance: 38.4
click at [330, 252] on div ".deletable-edge-delete-btn { width: 20px; height: 20px; border: 0px solid #ffff…" at bounding box center [306, 171] width 320 height 250
click at [229, 267] on button at bounding box center [237, 263] width 38 height 11
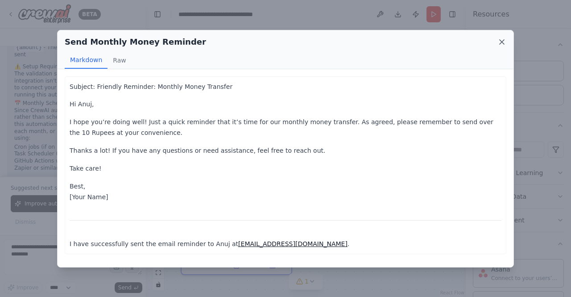
click at [501, 40] on icon at bounding box center [502, 42] width 4 height 4
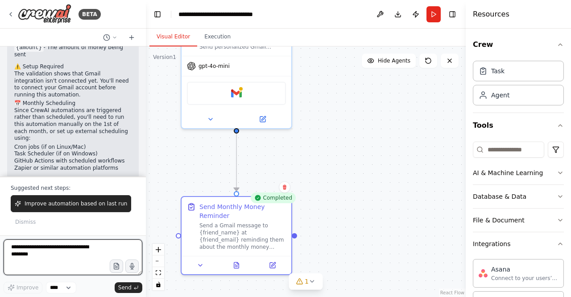
click at [76, 243] on textarea at bounding box center [73, 257] width 139 height 36
type textarea "**********"
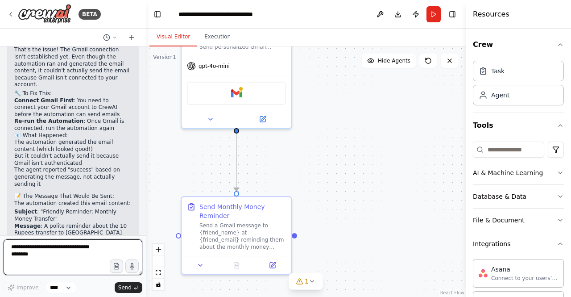
scroll to position [1549, 0]
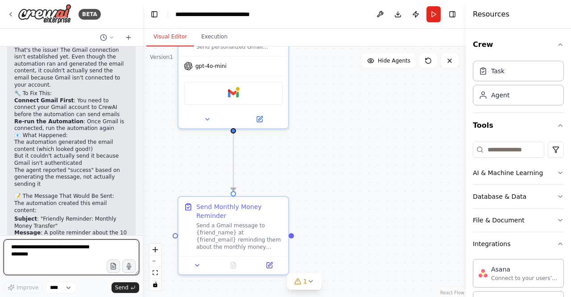
drag, startPoint x: 143, startPoint y: 212, endPoint x: 143, endPoint y: 192, distance: 20.1
click at [143, 192] on div "BETA I want to send a msg on Gmail and Text SMS to friend money every 1 date of…" at bounding box center [285, 148] width 571 height 297
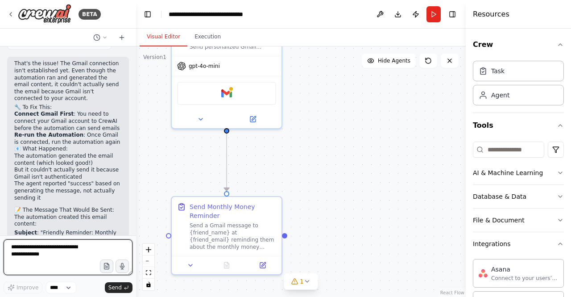
click at [137, 218] on div "BETA I want to send a msg on Gmail and Text SMS to friend money every 1 date of…" at bounding box center [285, 148] width 571 height 297
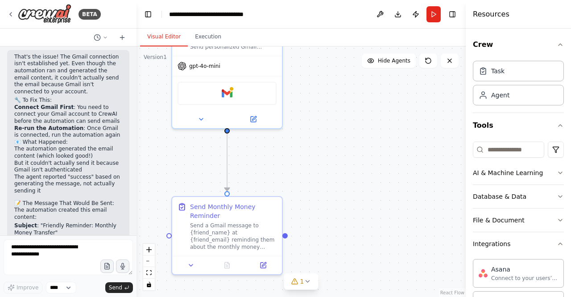
click at [137, 218] on div ".deletable-edge-delete-btn { width: 20px; height: 20px; border: 0px solid #ffff…" at bounding box center [301, 171] width 329 height 250
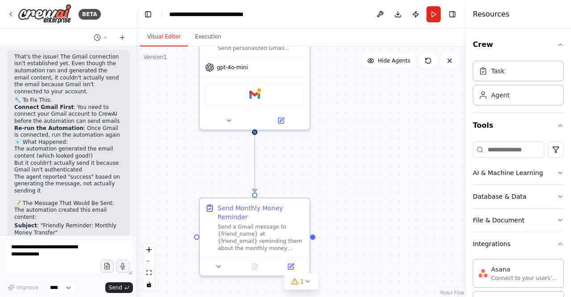
drag, startPoint x: 137, startPoint y: 218, endPoint x: 165, endPoint y: 220, distance: 28.1
click at [165, 220] on div ".deletable-edge-delete-btn { width: 20px; height: 20px; border: 0px solid #ffff…" at bounding box center [301, 171] width 329 height 250
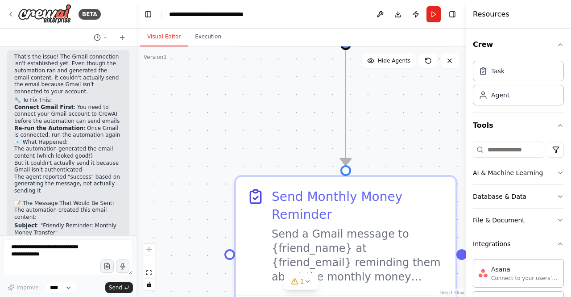
scroll to position [1600, 0]
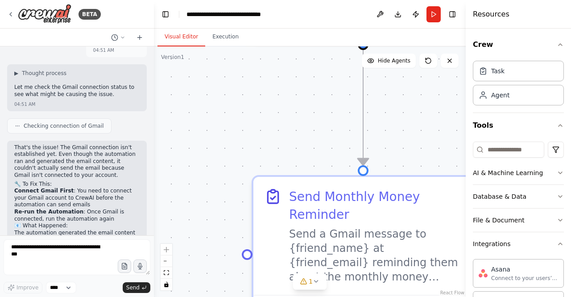
drag, startPoint x: 134, startPoint y: 187, endPoint x: 169, endPoint y: 189, distance: 34.9
click at [169, 189] on div "BETA I want to send a msg on Gmail and Text SMS to friend money every 1 date of…" at bounding box center [285, 148] width 571 height 297
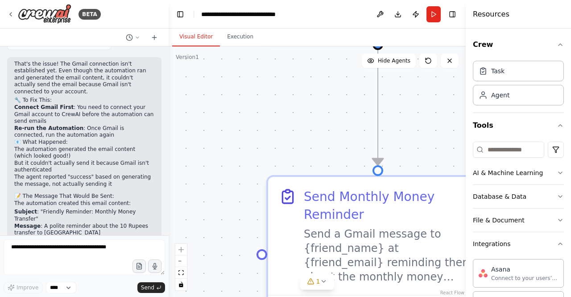
scroll to position [235, 0]
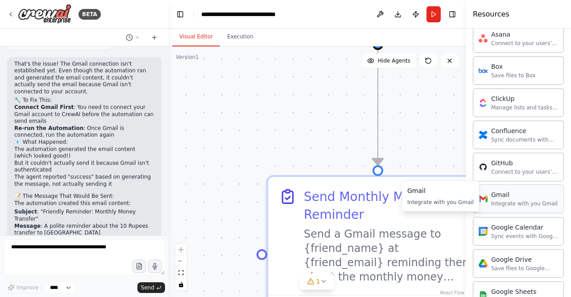
click at [500, 207] on div "Gmail Integrate with you Gmail" at bounding box center [518, 198] width 91 height 29
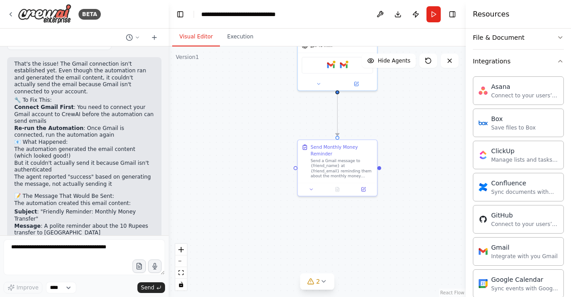
scroll to position [174, 0]
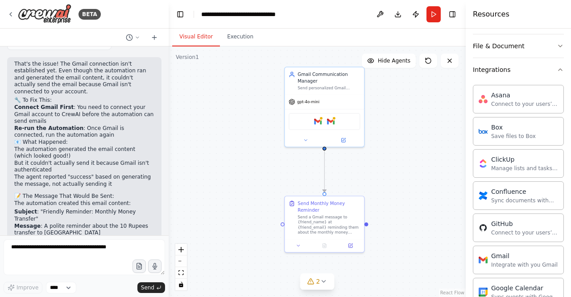
drag, startPoint x: 431, startPoint y: 128, endPoint x: 419, endPoint y: 187, distance: 59.8
click at [419, 187] on div ".deletable-edge-delete-btn { width: 20px; height: 20px; border: 0px solid #ffff…" at bounding box center [317, 171] width 297 height 250
click at [329, 128] on div "Gmail Gmail" at bounding box center [324, 122] width 71 height 17
click at [336, 124] on div "Gmail Gmail" at bounding box center [324, 122] width 71 height 17
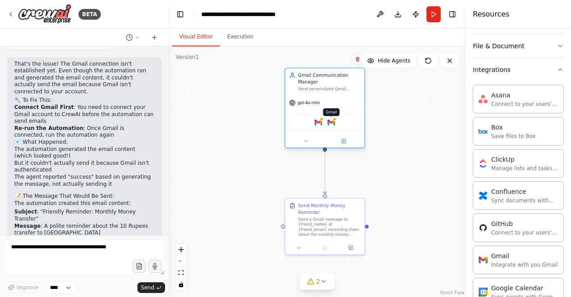
click at [329, 125] on img at bounding box center [332, 123] width 8 height 8
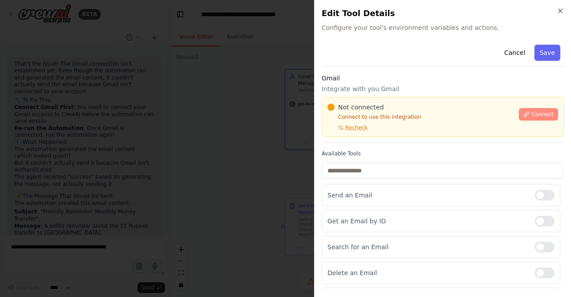
click at [537, 111] on span "Connect" at bounding box center [542, 114] width 22 height 7
click at [387, 77] on h3 "Gmail" at bounding box center [443, 78] width 242 height 9
click at [346, 73] on div "Cancel Save Gmail Integrate with you Gmail Not connected Connect to use this in…" at bounding box center [443, 227] width 242 height 372
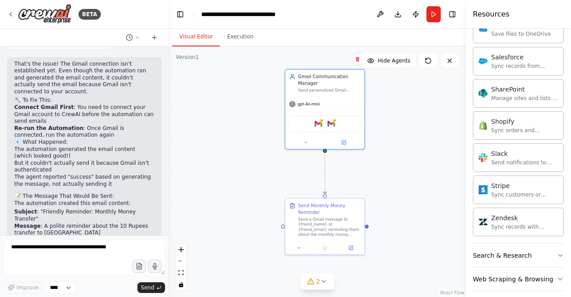
scroll to position [0, 0]
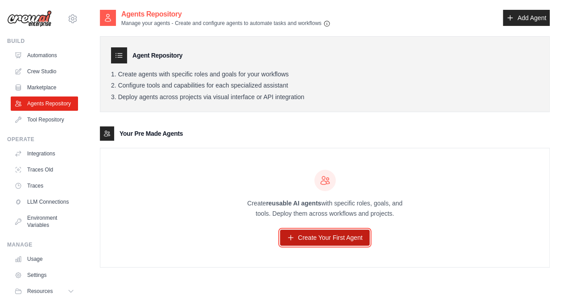
click at [357, 244] on link "Create Your First Agent" at bounding box center [325, 237] width 90 height 16
